Goal: Find specific page/section: Find specific page/section

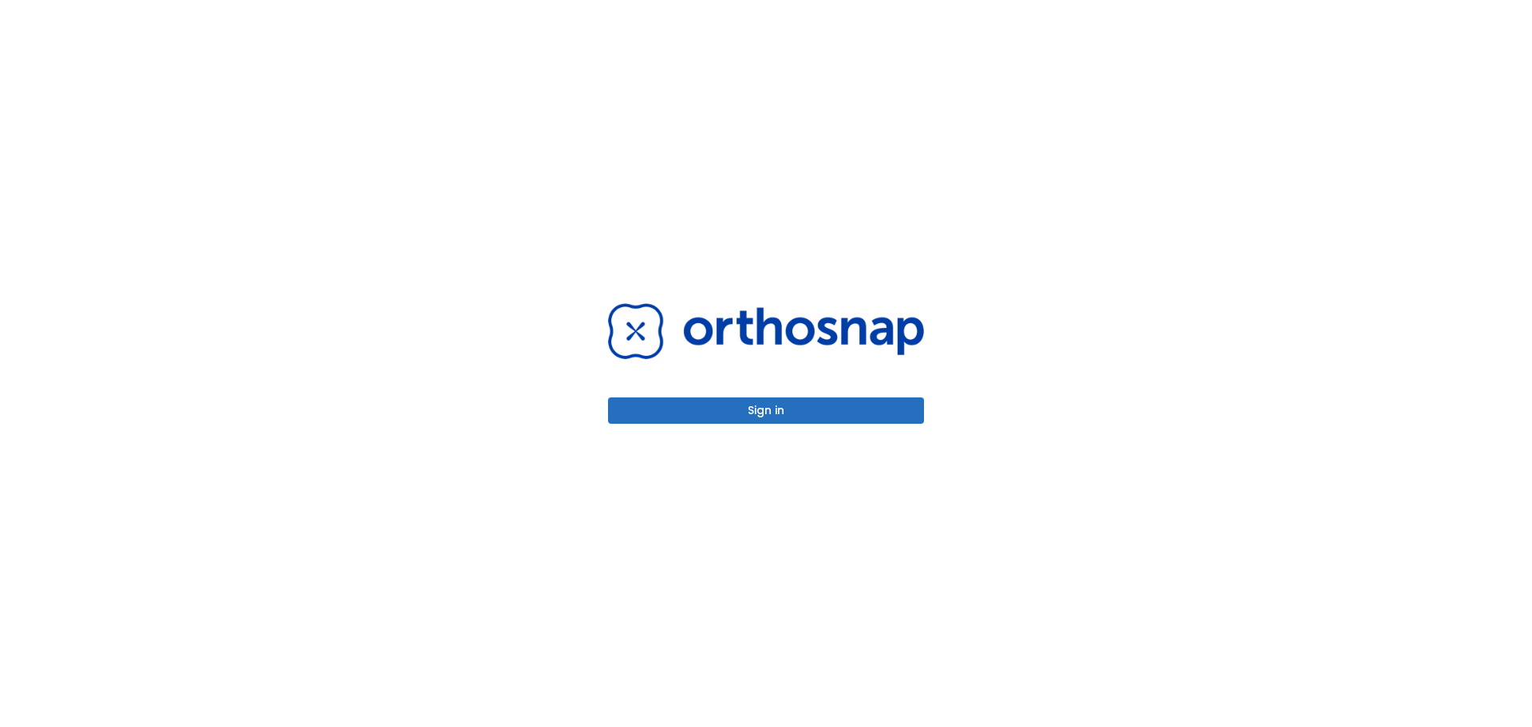
click at [840, 412] on button "Sign in" at bounding box center [766, 410] width 316 height 26
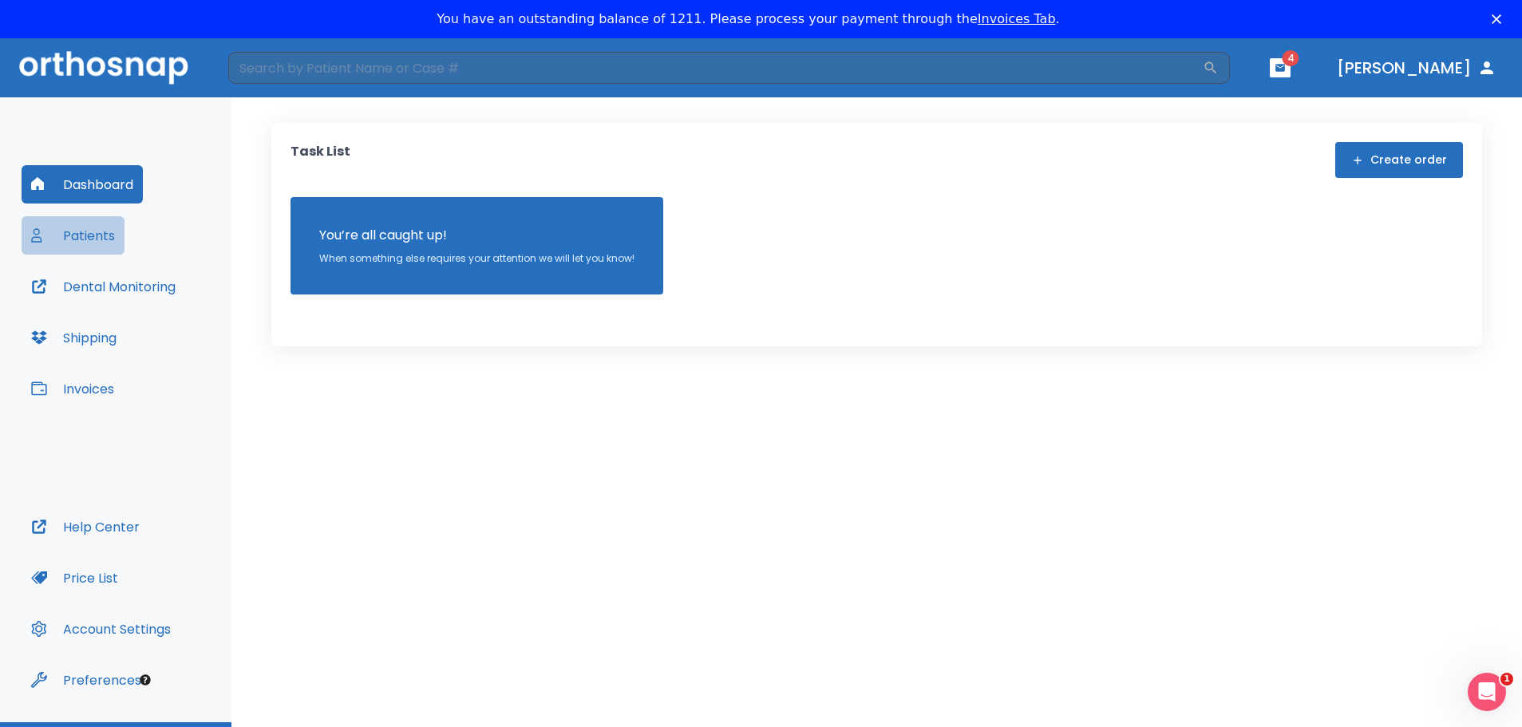
click at [96, 227] on button "Patients" at bounding box center [73, 235] width 103 height 38
